Goal: Navigation & Orientation: Find specific page/section

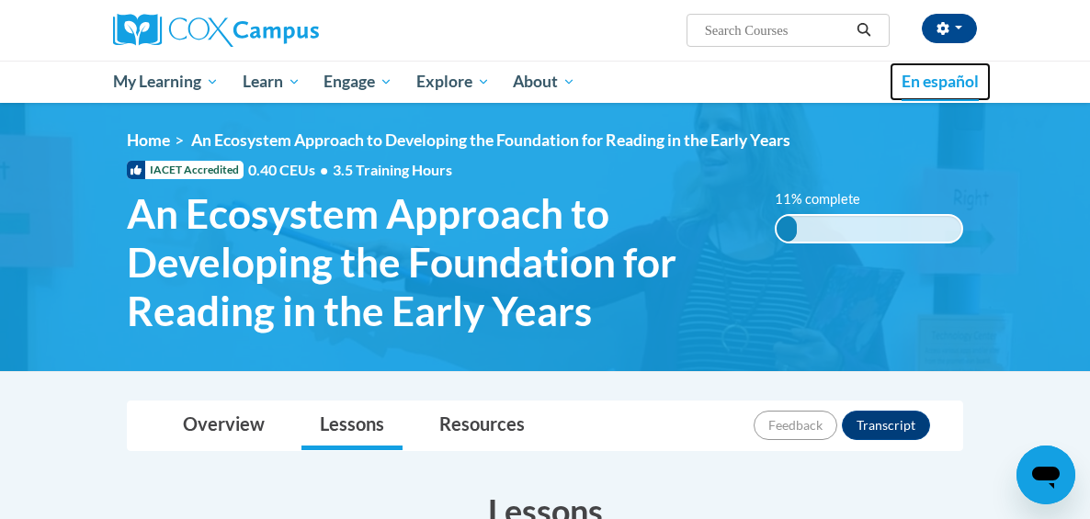
click at [979, 86] on span "En español" at bounding box center [940, 81] width 77 height 19
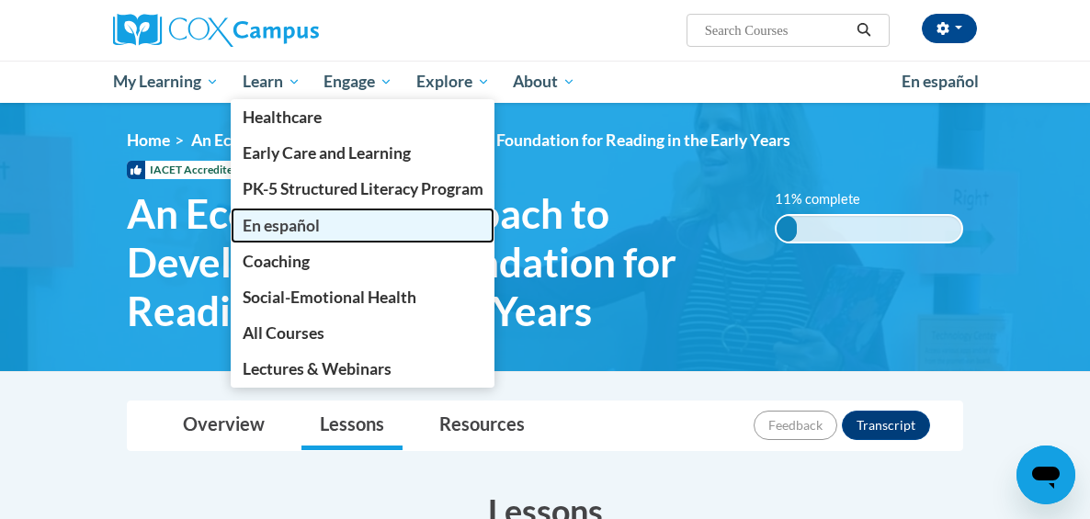
click at [243, 221] on span "En español" at bounding box center [281, 225] width 77 height 19
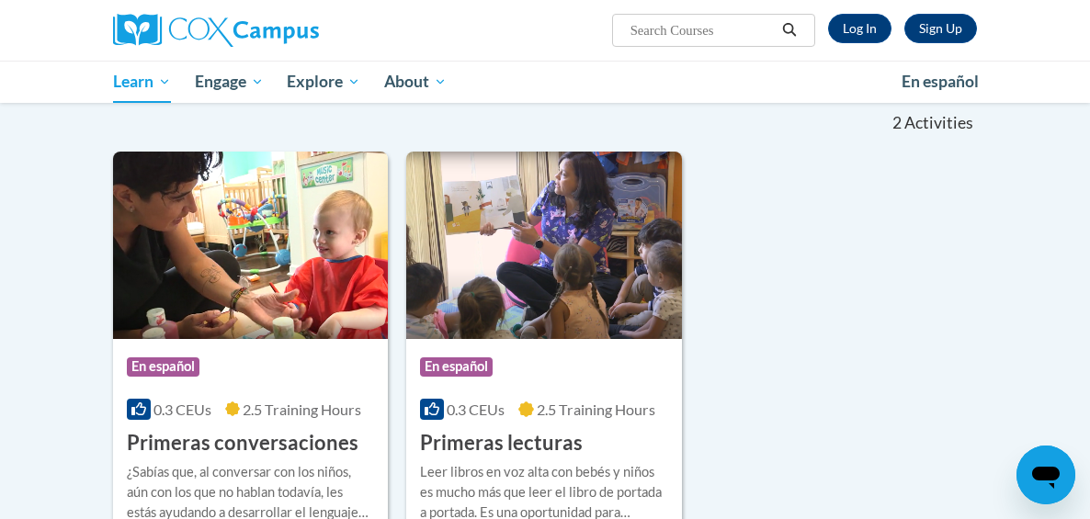
scroll to position [368, 0]
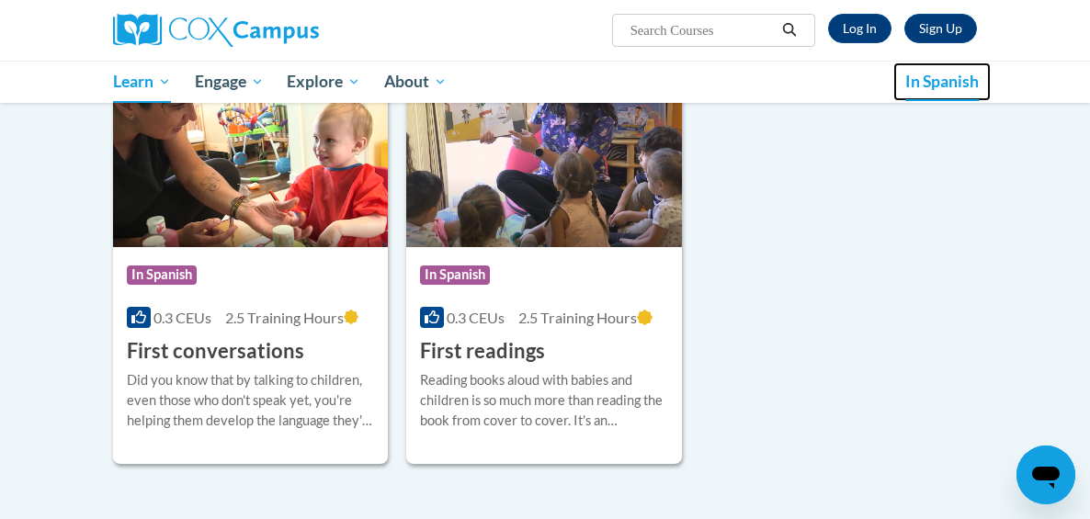
click at [979, 82] on span "In Spanish" at bounding box center [942, 81] width 74 height 19
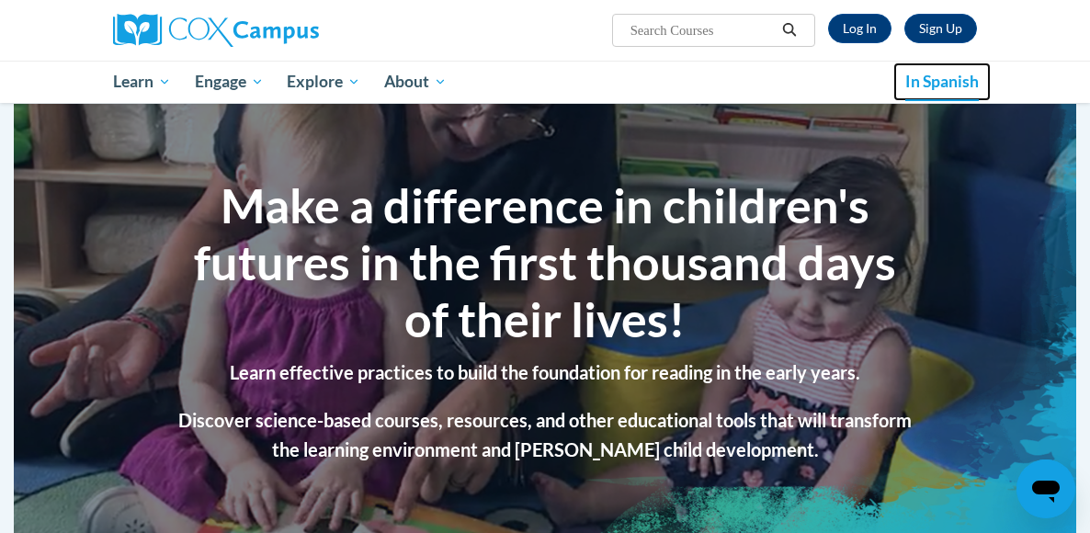
click at [979, 84] on span "In Spanish" at bounding box center [942, 81] width 74 height 19
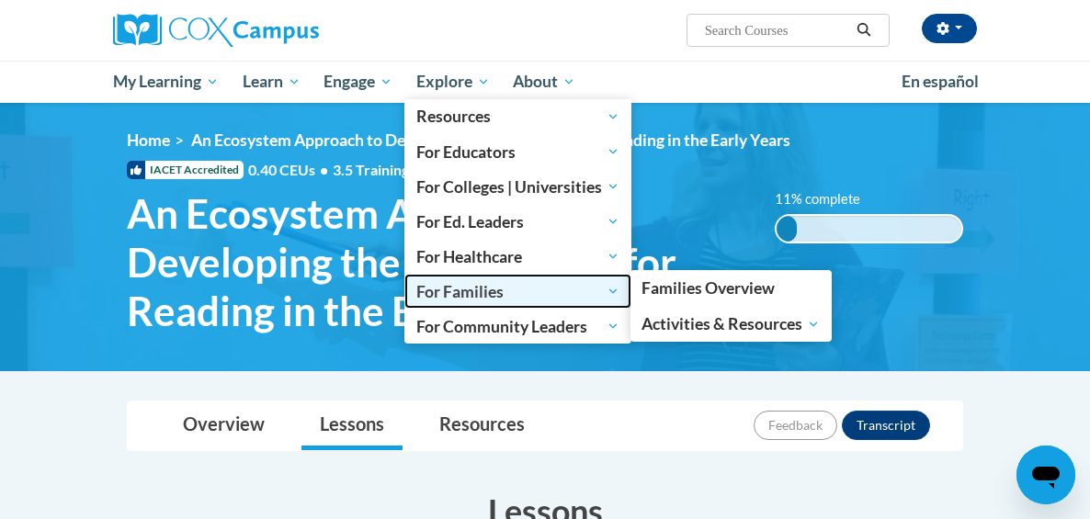
click at [416, 290] on span "For Families" at bounding box center [517, 291] width 203 height 22
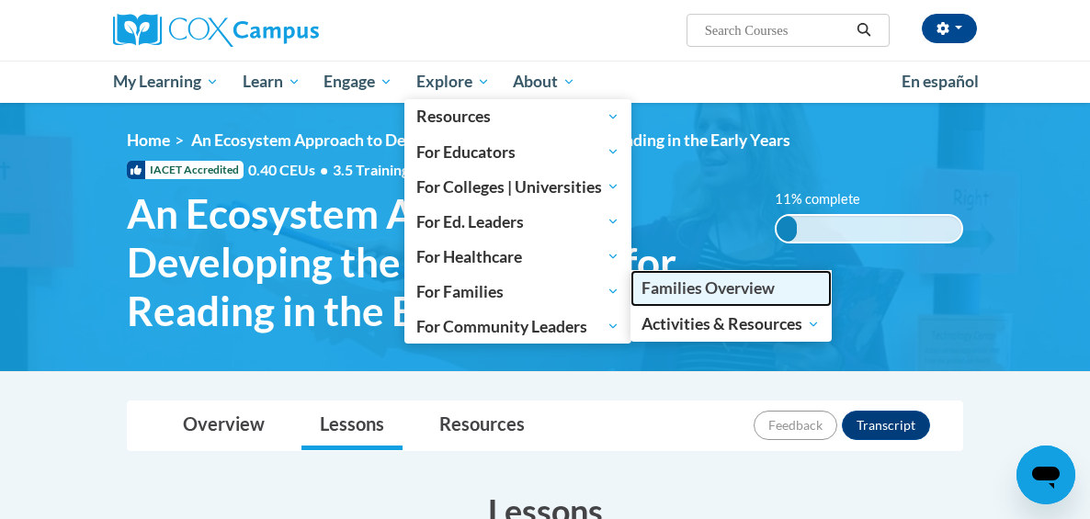
click at [641, 295] on span "Families Overview" at bounding box center [707, 287] width 133 height 19
